Goal: Book appointment/travel/reservation

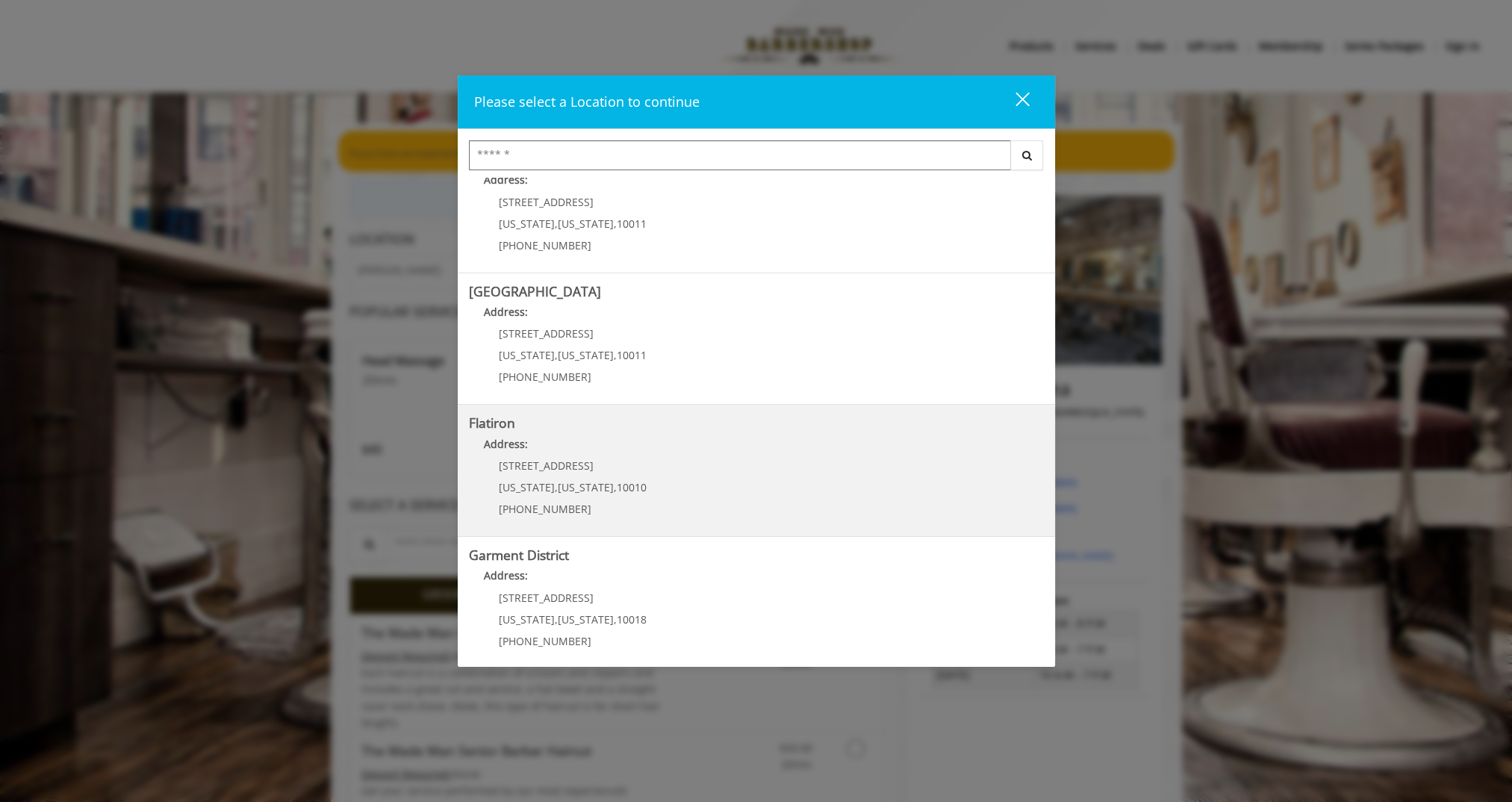
scroll to position [177, 0]
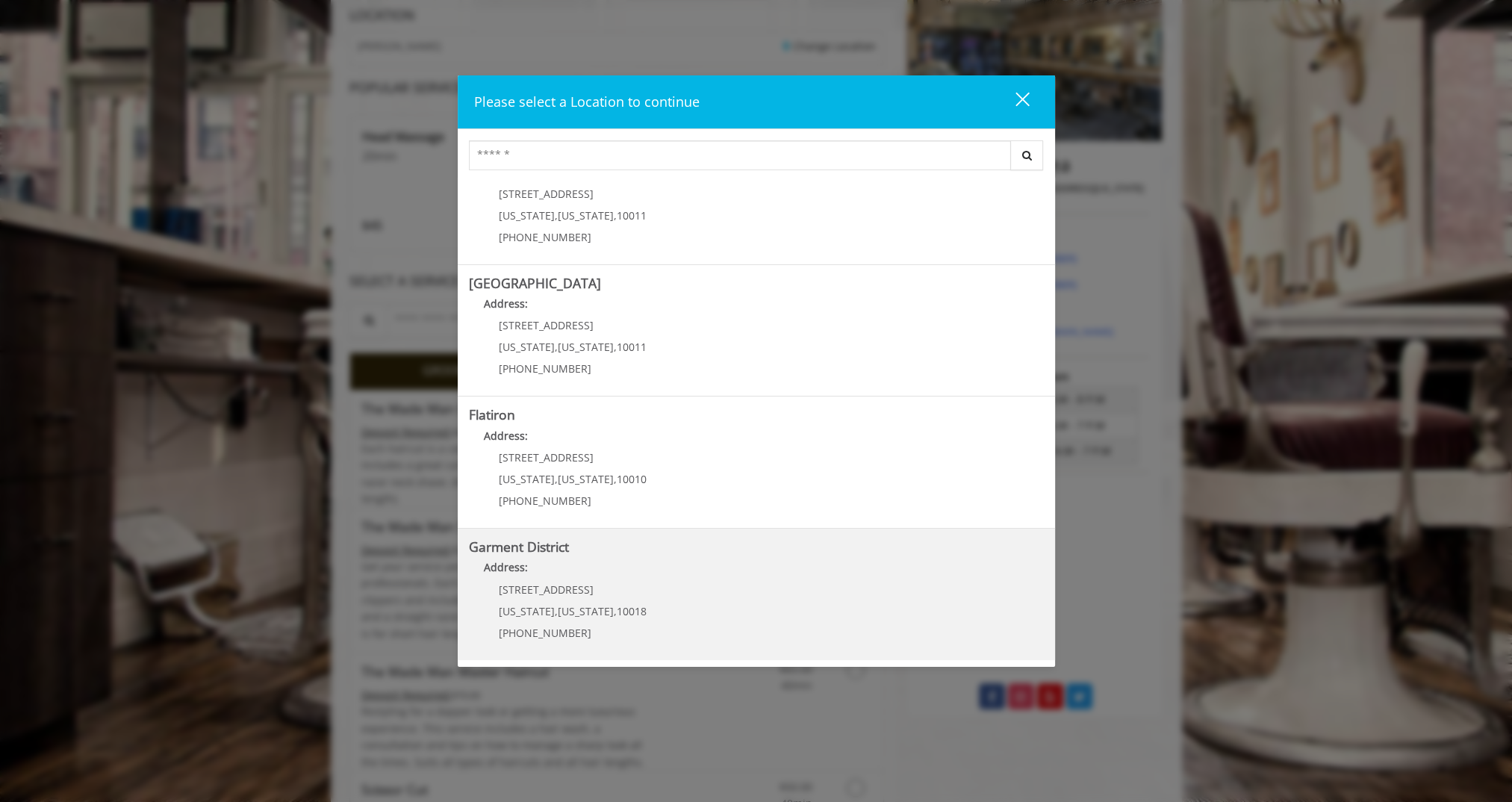
click at [643, 575] on District "Address:" at bounding box center [756, 571] width 575 height 24
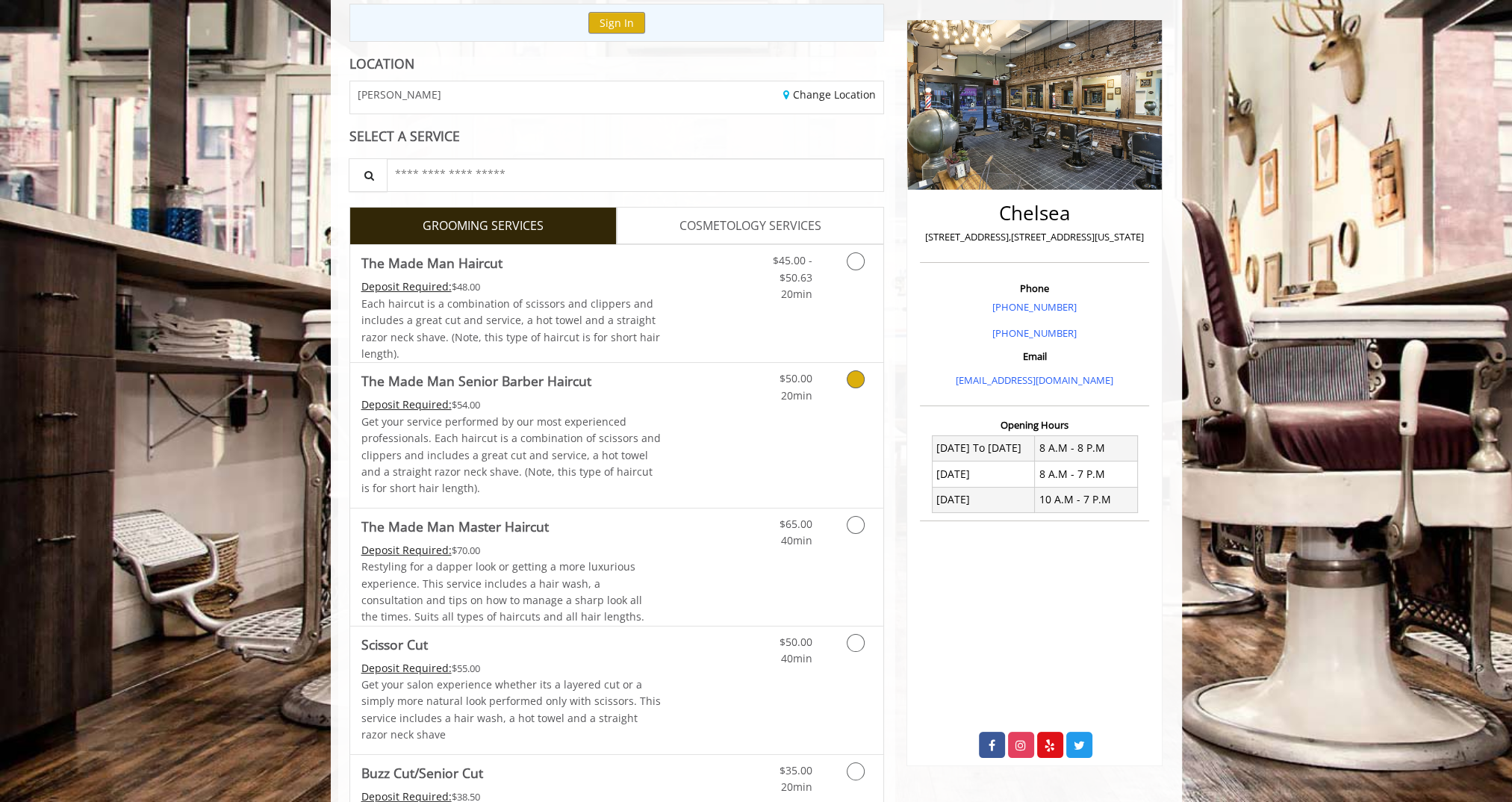
scroll to position [224, 0]
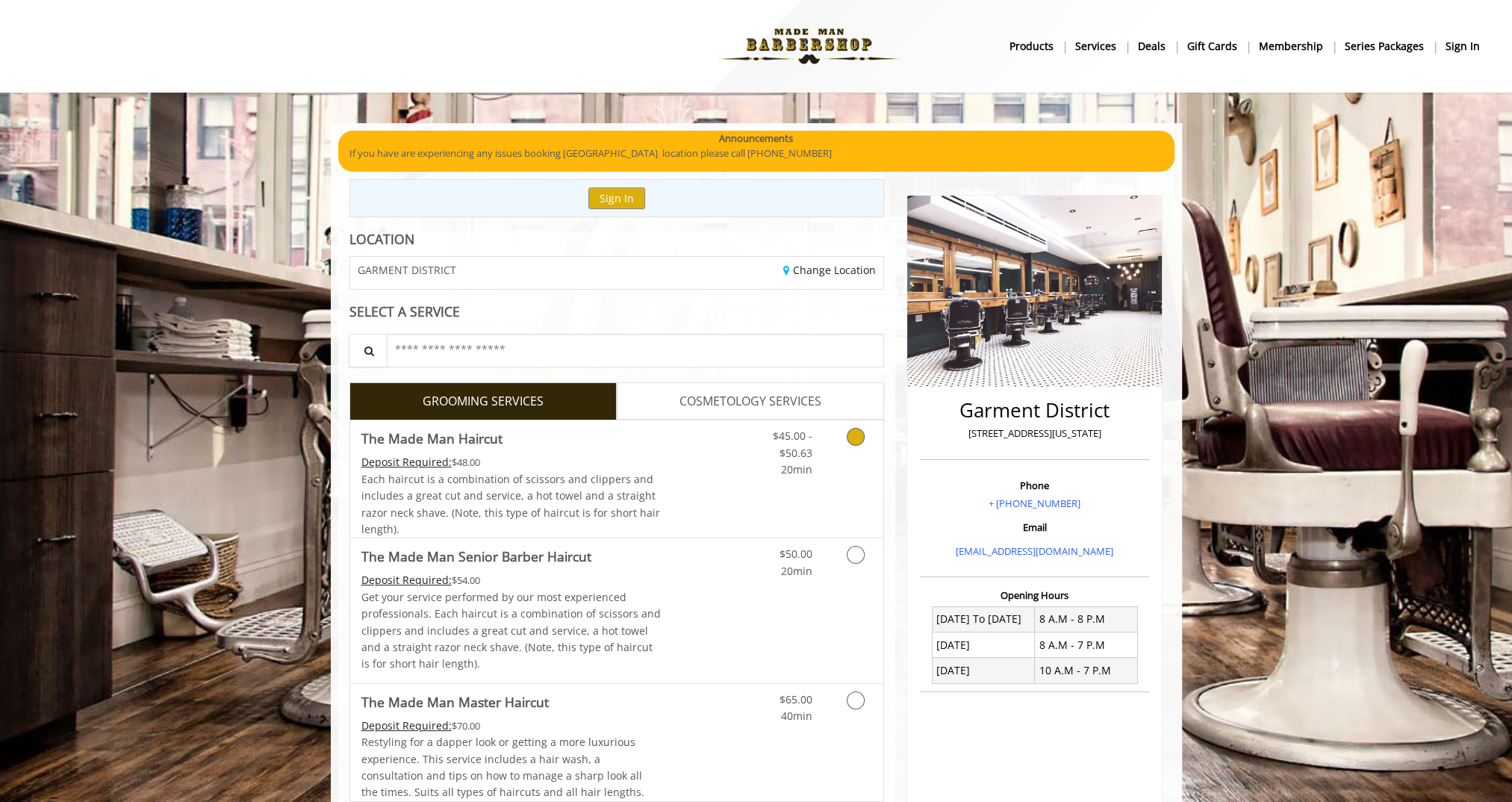
scroll to position [74, 0]
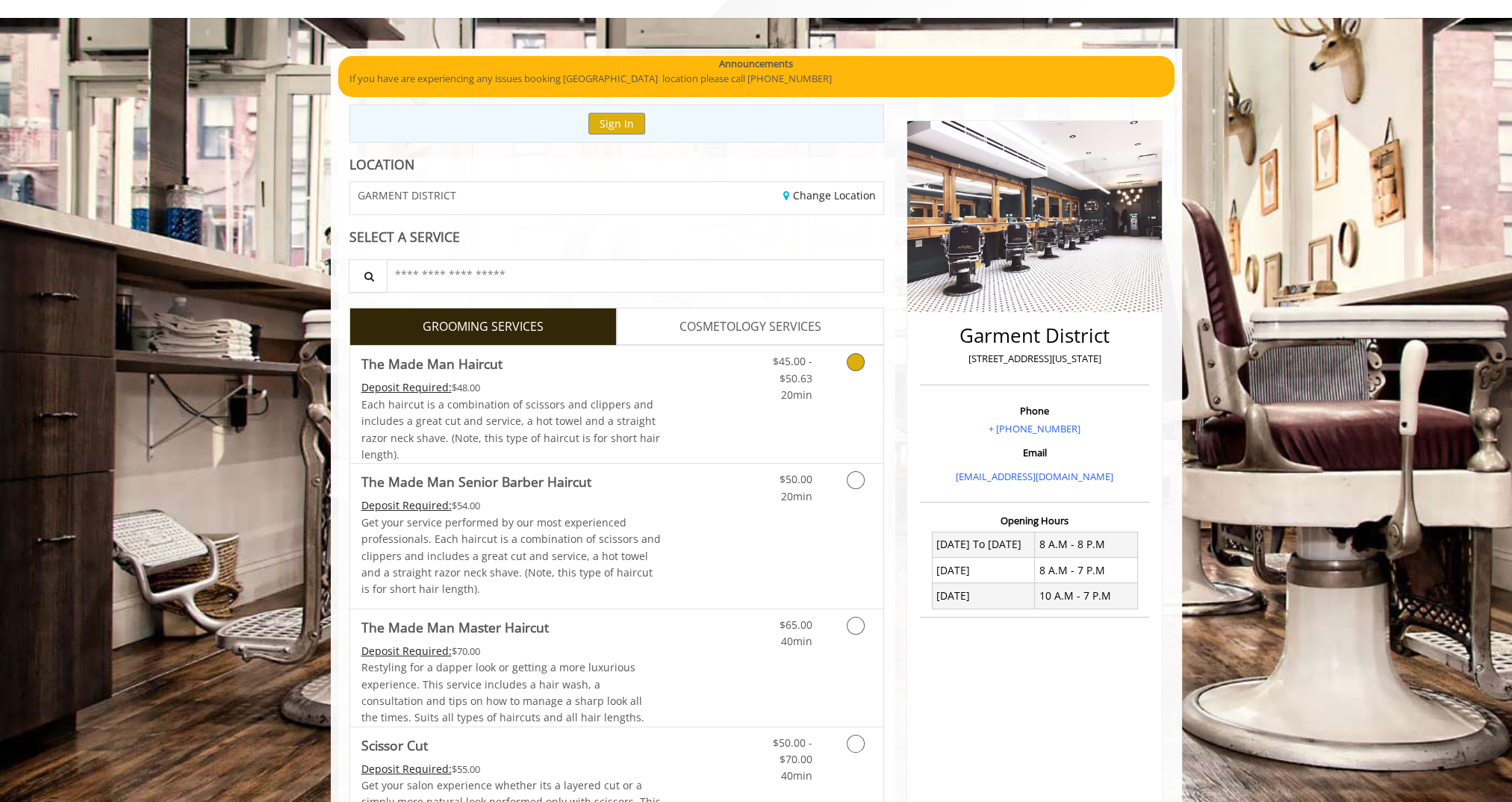
click at [865, 379] on link "Grooming services" at bounding box center [853, 374] width 38 height 57
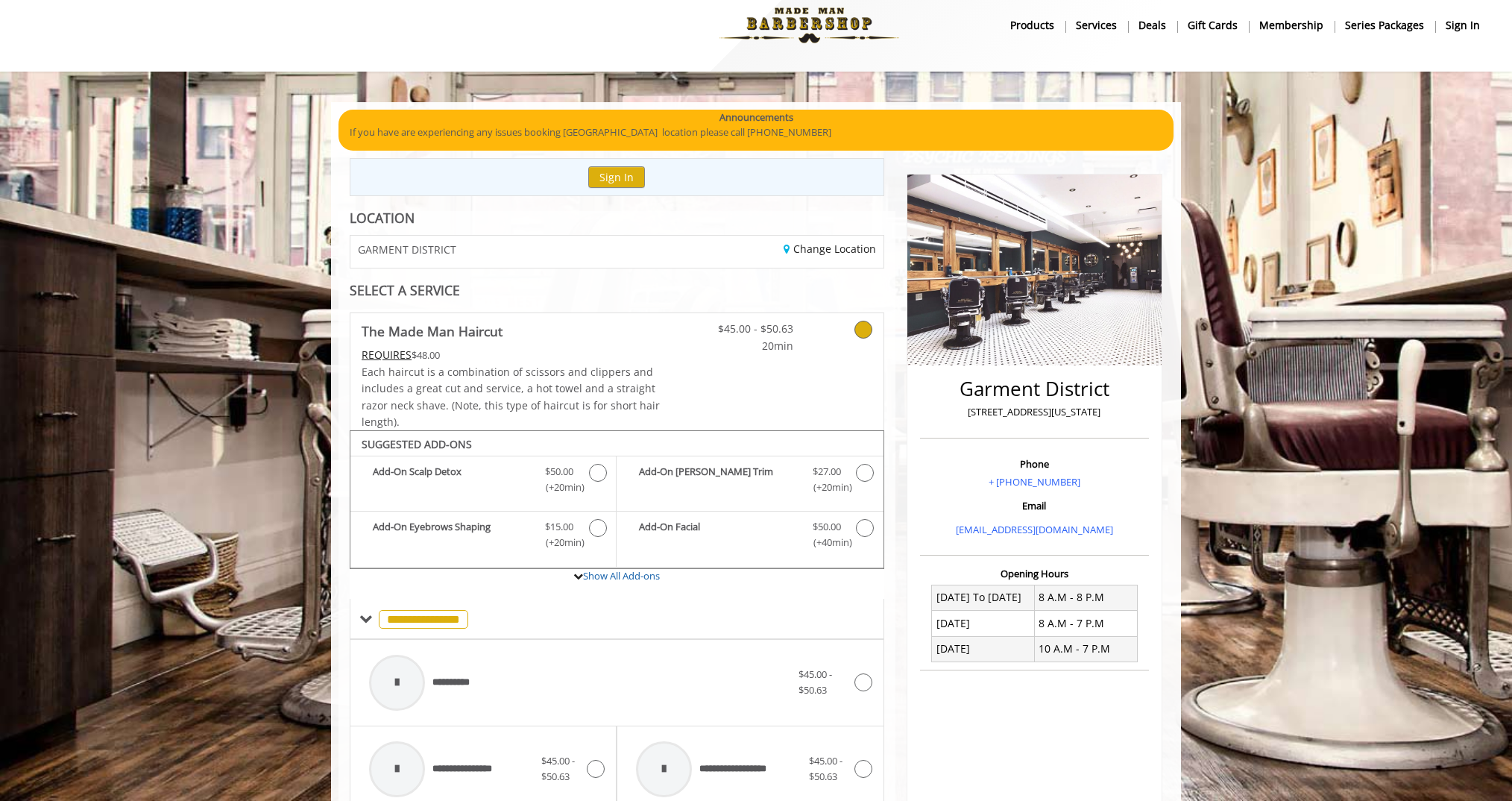
scroll to position [0, 0]
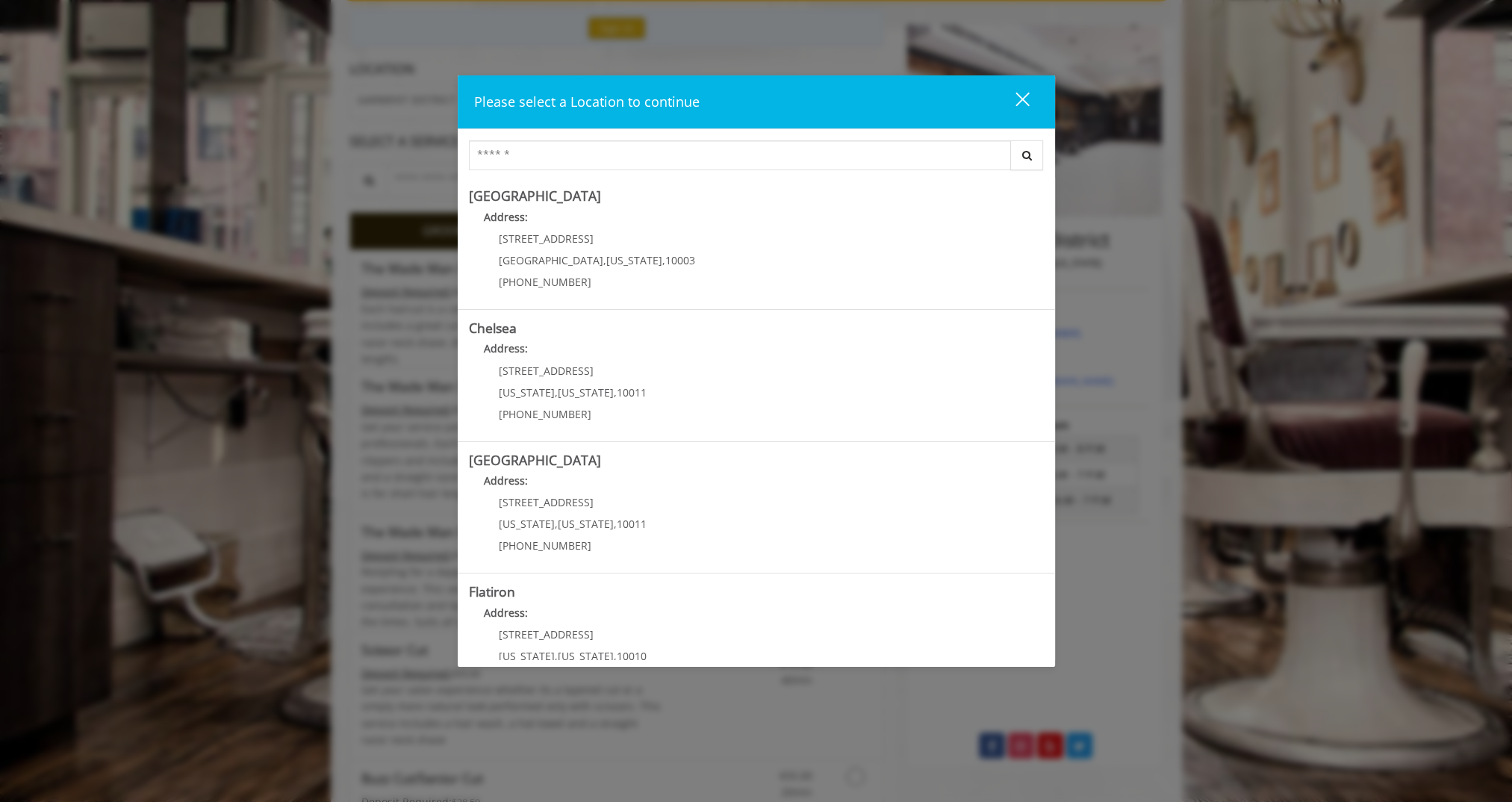
scroll to position [224, 0]
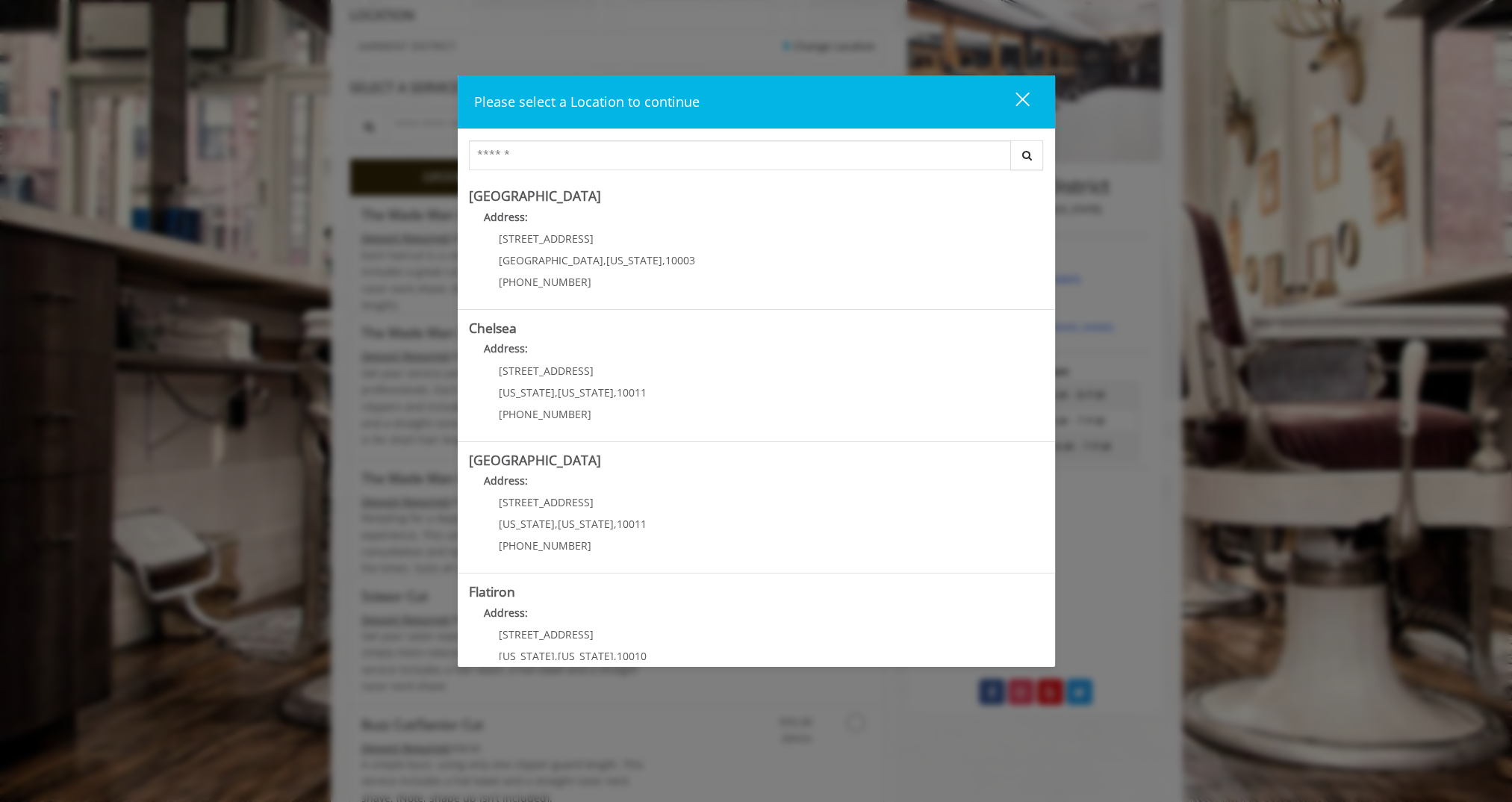
click at [1024, 96] on div "close dialog" at bounding box center [1021, 98] width 15 height 15
